Goal: Browse casually

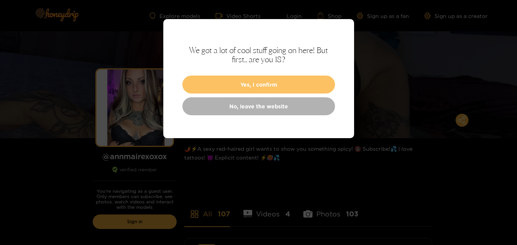
click at [255, 85] on button "Yes, I confirm" at bounding box center [258, 85] width 153 height 18
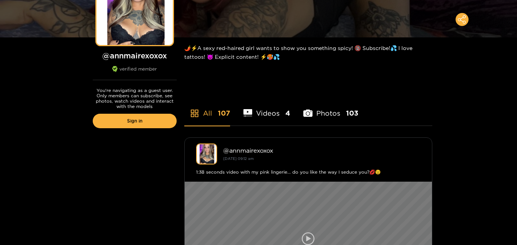
scroll to position [178, 0]
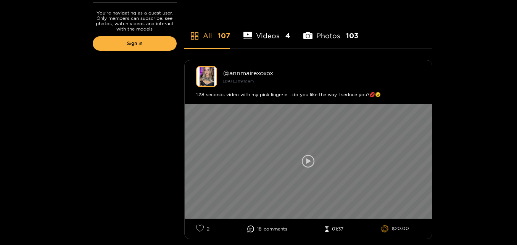
click at [308, 164] on icon at bounding box center [308, 161] width 13 height 13
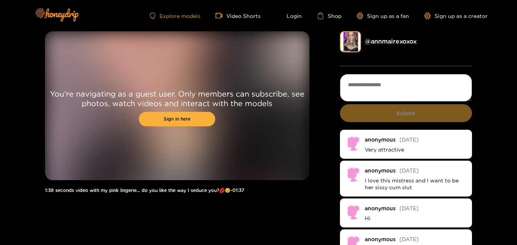
click at [181, 18] on link "Explore models" at bounding box center [175, 16] width 50 height 6
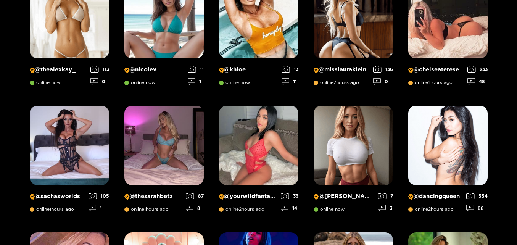
scroll to position [278, 0]
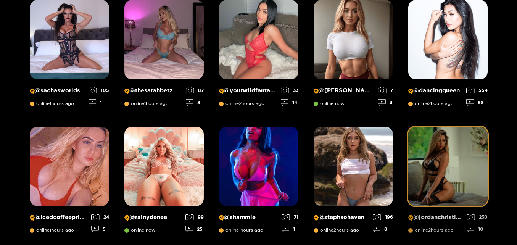
click at [434, 160] on img at bounding box center [447, 166] width 79 height 79
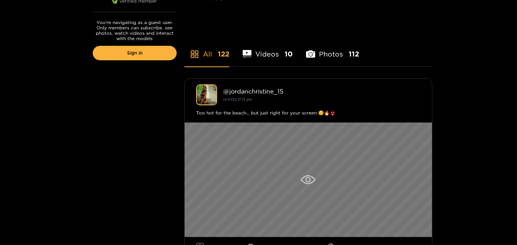
scroll to position [178, 0]
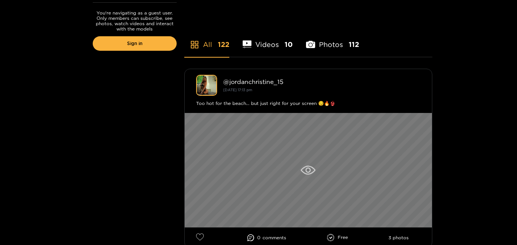
click at [311, 172] on icon at bounding box center [308, 170] width 15 height 9
